Goal: Information Seeking & Learning: Learn about a topic

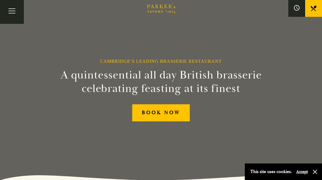
click at [303, 173] on button "Accept" at bounding box center [303, 171] width 12 height 5
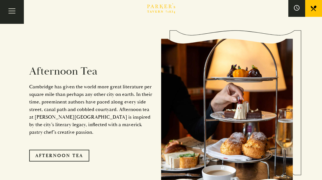
scroll to position [830, 0]
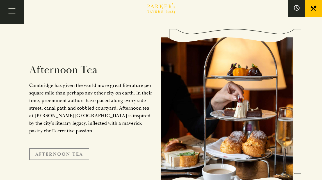
click at [69, 149] on link "Afternoon Tea" at bounding box center [59, 155] width 60 height 12
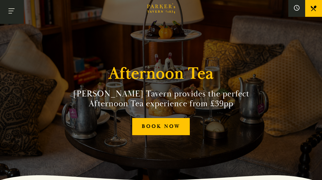
click at [11, 10] on button "Toggle navigation" at bounding box center [12, 12] width 24 height 24
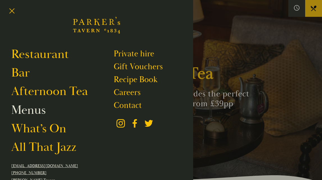
click at [26, 110] on link "Menus" at bounding box center [28, 110] width 35 height 15
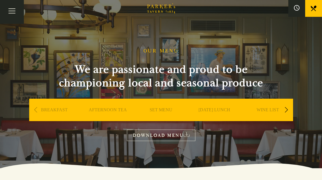
click at [156, 133] on link "DOWNLOAD MENU" at bounding box center [161, 136] width 69 height 12
click at [154, 110] on link "SET MENU" at bounding box center [161, 118] width 23 height 22
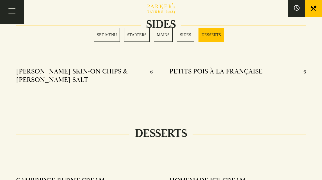
scroll to position [628, 0]
